Goal: Transaction & Acquisition: Purchase product/service

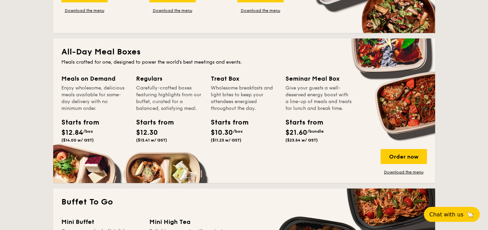
scroll to position [606, 0]
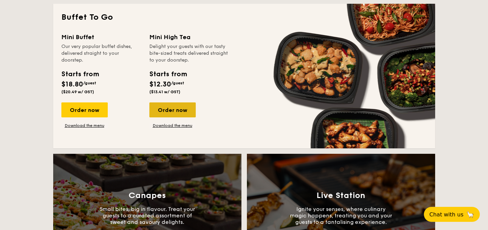
click at [188, 111] on div "Order now" at bounding box center [172, 110] width 46 height 15
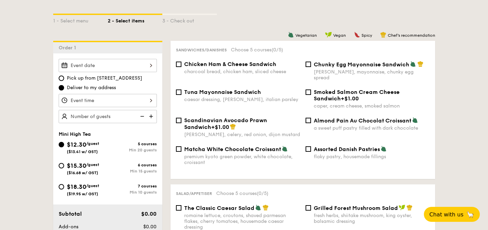
scroll to position [175, 0]
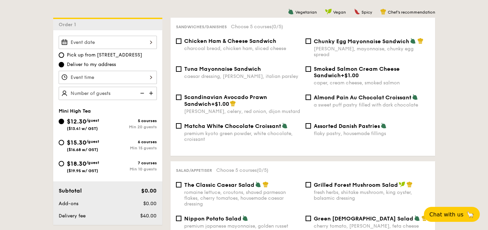
click at [148, 167] on div "Min 10 guests" at bounding box center [132, 169] width 49 height 5
click at [64, 167] on input "$18.30 /guest ($19.95 w/ GST) 7 courses Min 10 guests" at bounding box center [61, 163] width 5 height 5
radio input "true"
